Goal: Navigation & Orientation: Find specific page/section

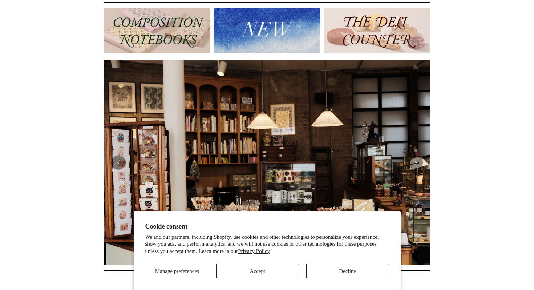
scroll to position [88, 0]
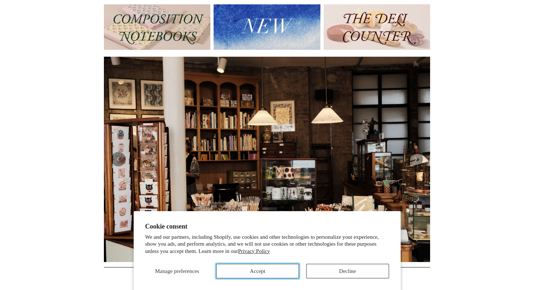
click at [275, 267] on button "Accept" at bounding box center [257, 271] width 83 height 15
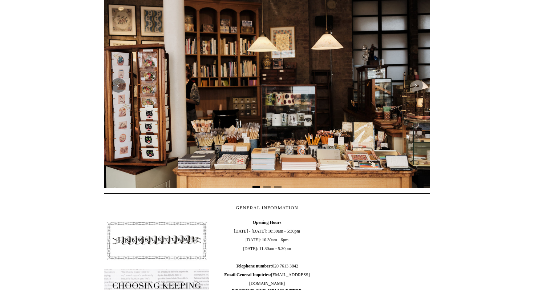
scroll to position [0, 0]
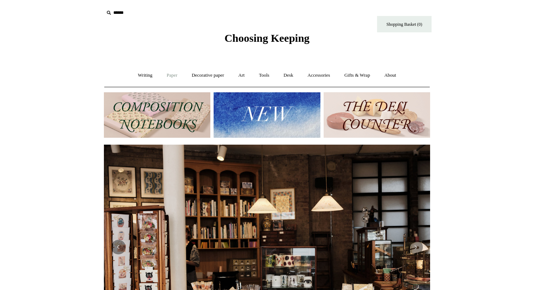
click at [167, 75] on link "Paper +" at bounding box center [172, 75] width 24 height 19
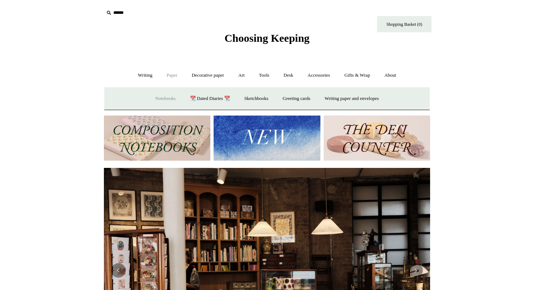
click at [165, 97] on link "Notebooks +" at bounding box center [165, 98] width 33 height 19
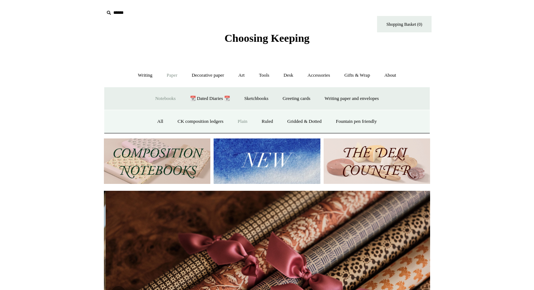
scroll to position [0, 653]
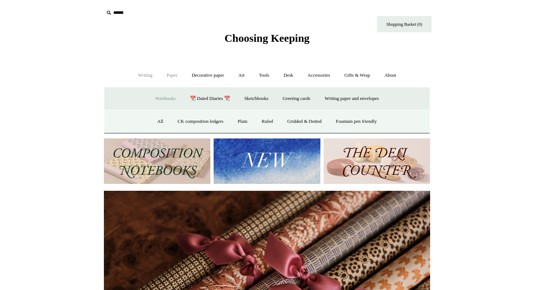
click at [137, 75] on link "Writing +" at bounding box center [146, 75] width 28 height 19
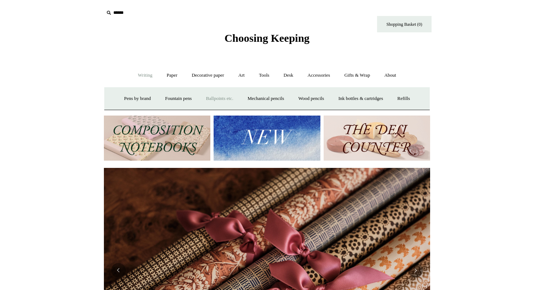
click at [224, 97] on link "Ballpoints etc. +" at bounding box center [220, 98] width 40 height 19
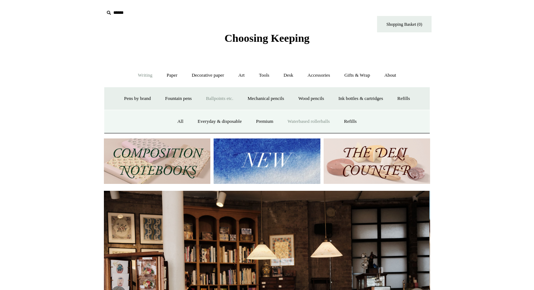
scroll to position [0, 0]
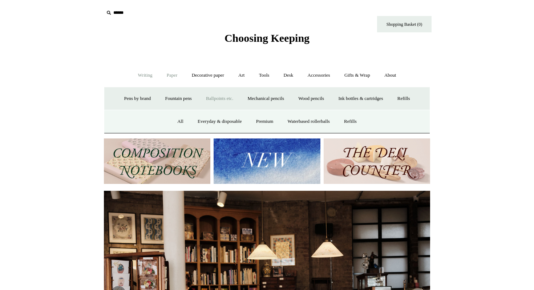
click at [175, 72] on link "Paper +" at bounding box center [172, 75] width 24 height 19
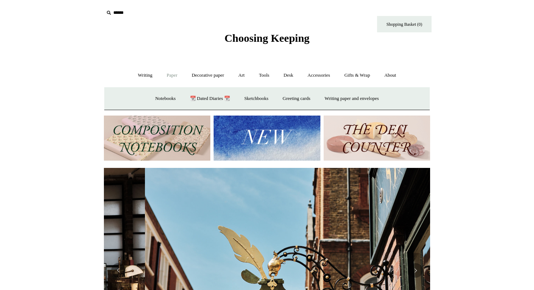
scroll to position [0, 327]
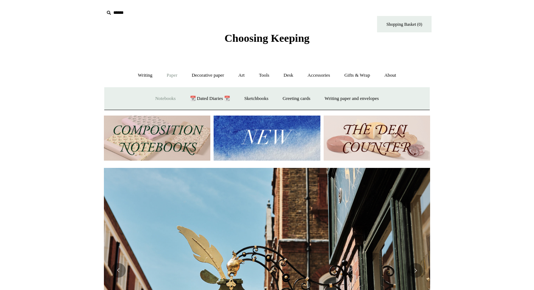
click at [164, 96] on link "Notebooks +" at bounding box center [165, 98] width 33 height 19
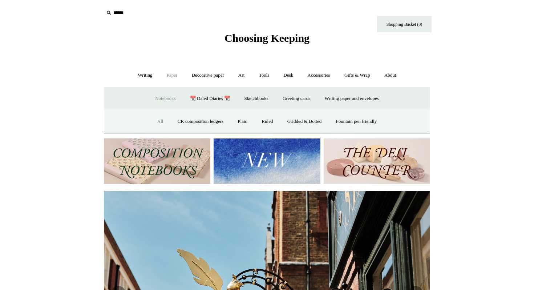
click at [152, 122] on link "All" at bounding box center [160, 121] width 19 height 19
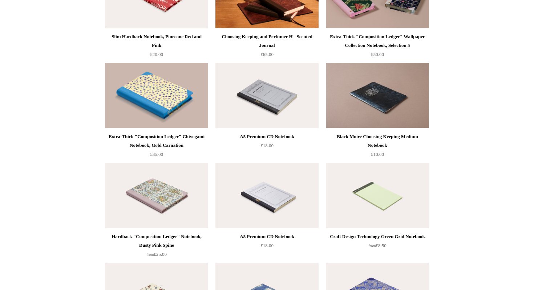
scroll to position [2989, 0]
